Goal: Task Accomplishment & Management: Manage account settings

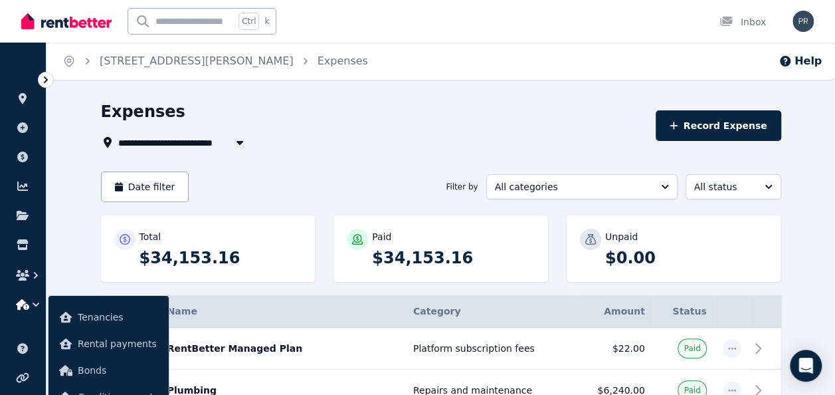
click at [239, 142] on icon "button" at bounding box center [239, 143] width 7 height 4
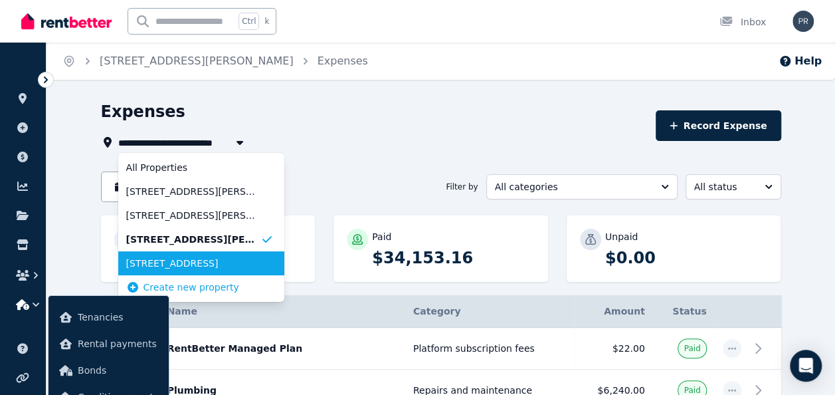
click at [211, 266] on span "[STREET_ADDRESS]" at bounding box center [193, 262] width 134 height 13
type input "**********"
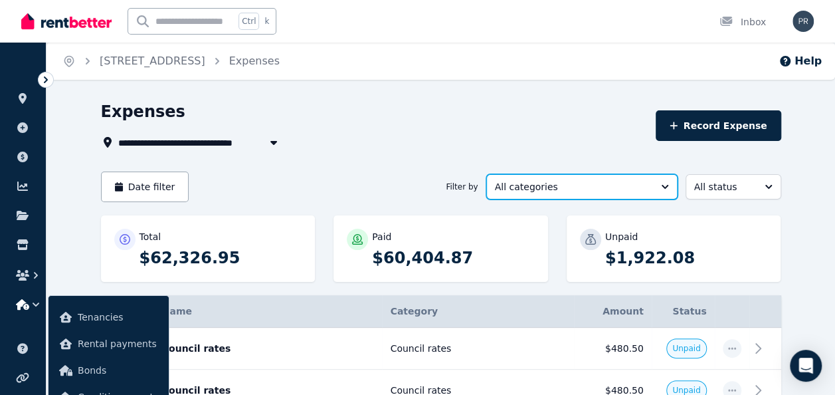
click at [662, 185] on button "All categories" at bounding box center [581, 186] width 191 height 25
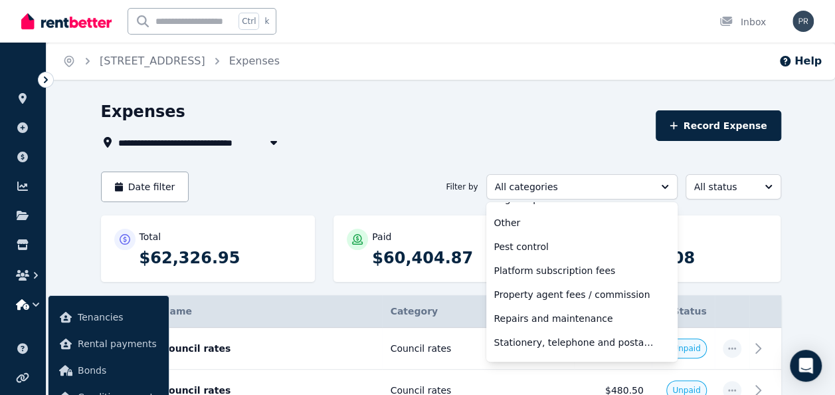
scroll to position [444, 0]
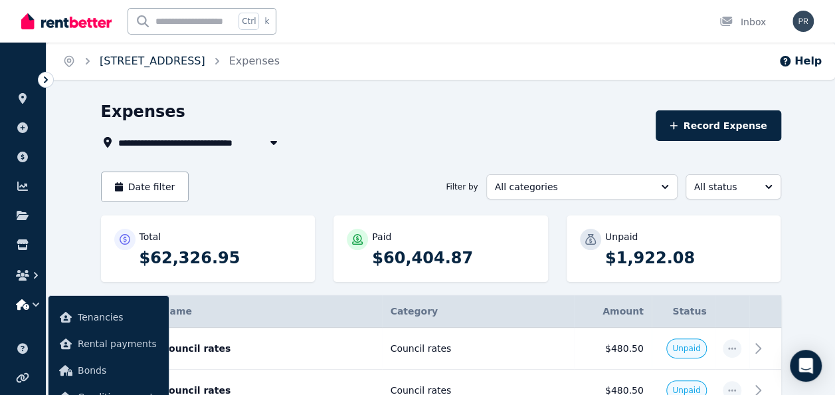
click at [197, 66] on link "[STREET_ADDRESS]" at bounding box center [153, 60] width 106 height 13
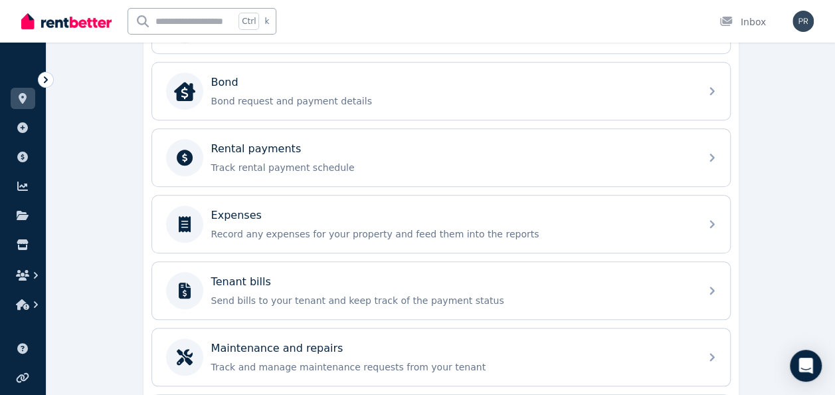
scroll to position [524, 0]
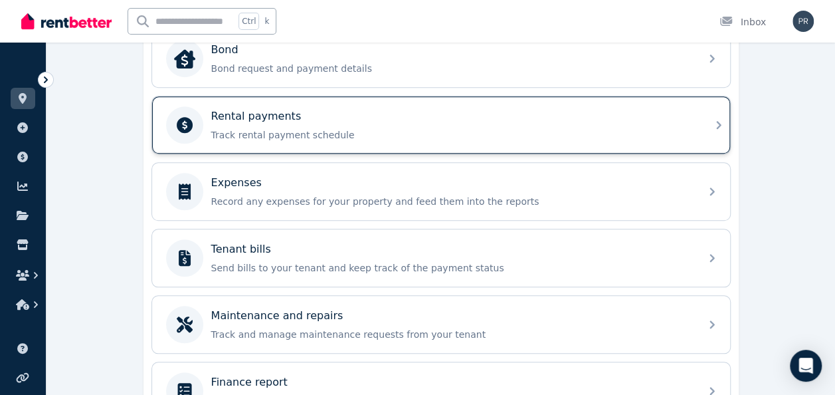
click at [710, 115] on div "Rental payments Track rental payment schedule" at bounding box center [441, 124] width 578 height 57
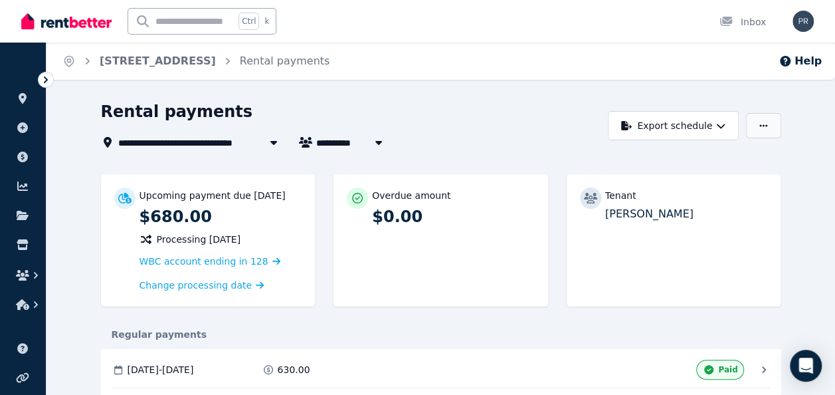
click at [764, 126] on icon "button" at bounding box center [763, 125] width 8 height 2
click at [722, 157] on div "Adjust Rent" at bounding box center [717, 157] width 111 height 13
